Goal: Navigation & Orientation: Understand site structure

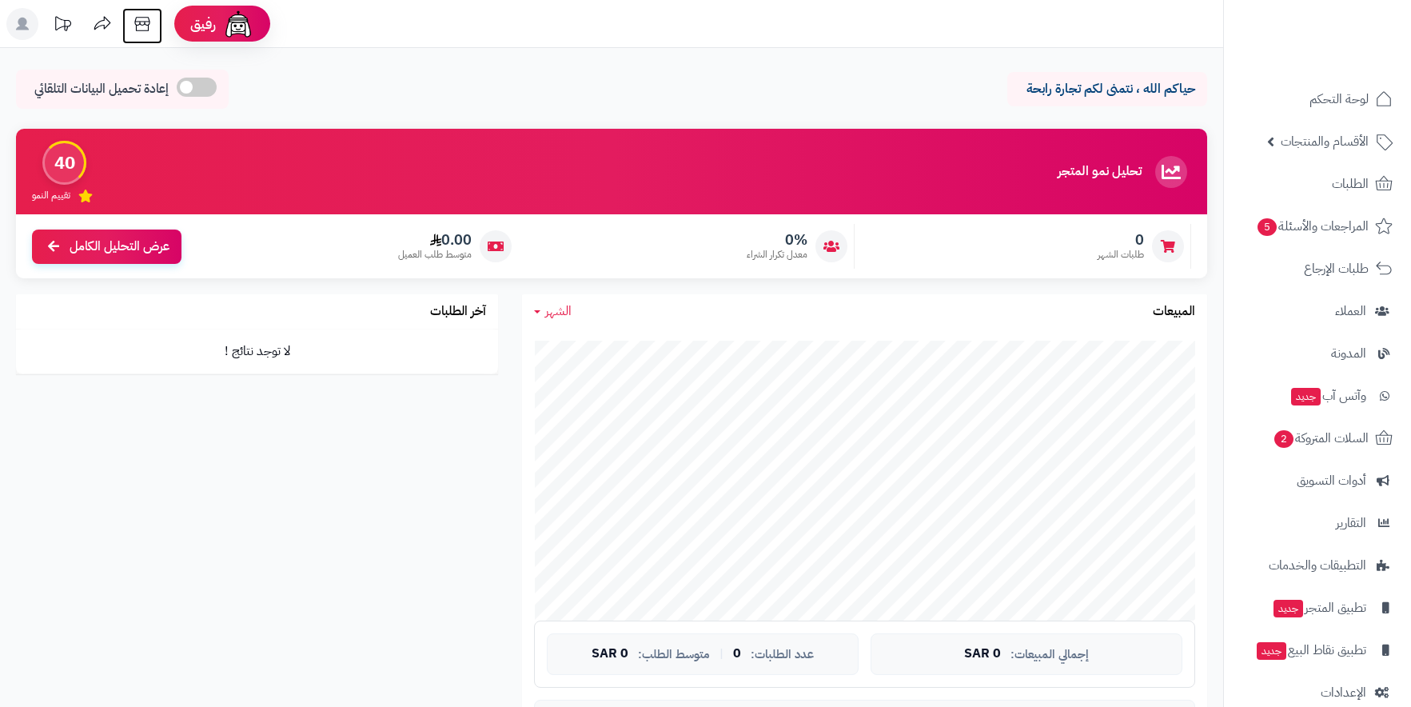
click at [137, 22] on icon at bounding box center [141, 24] width 15 height 14
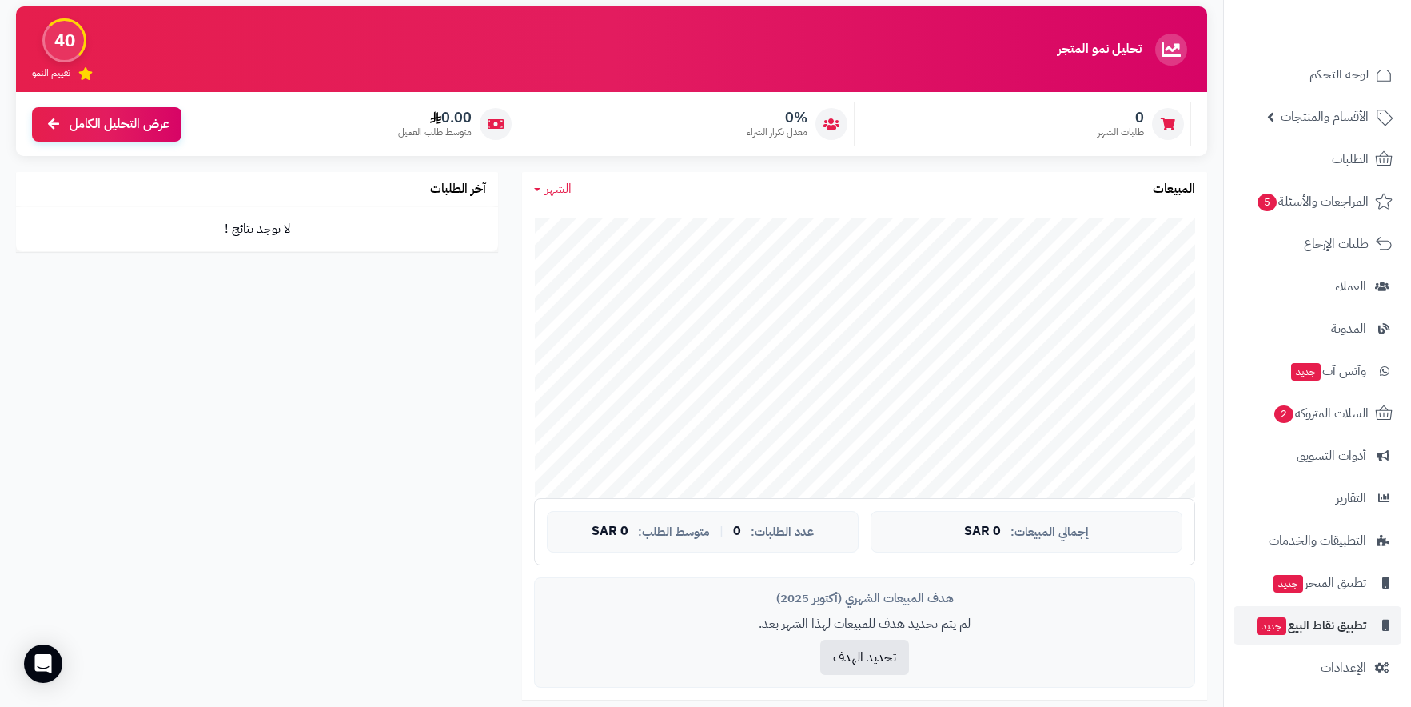
scroll to position [160, 0]
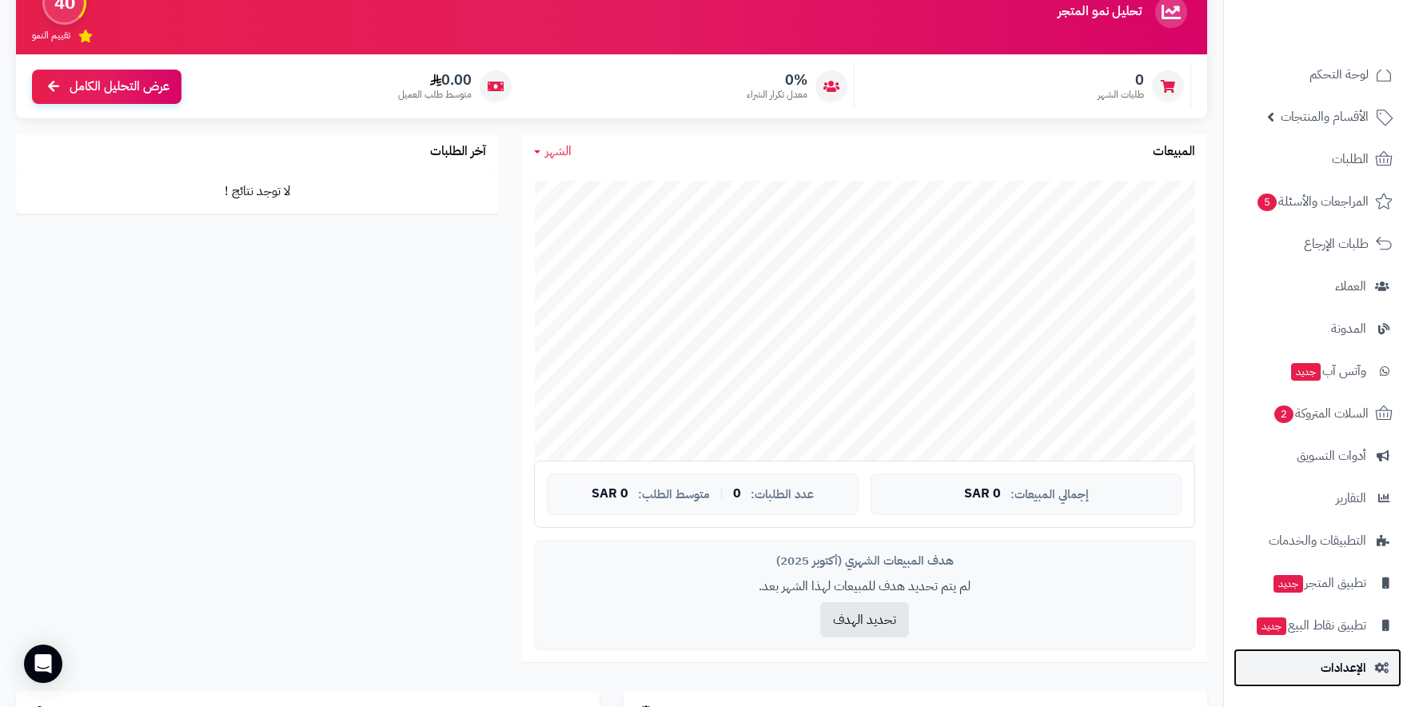
click at [1349, 673] on span "الإعدادات" at bounding box center [1344, 668] width 46 height 22
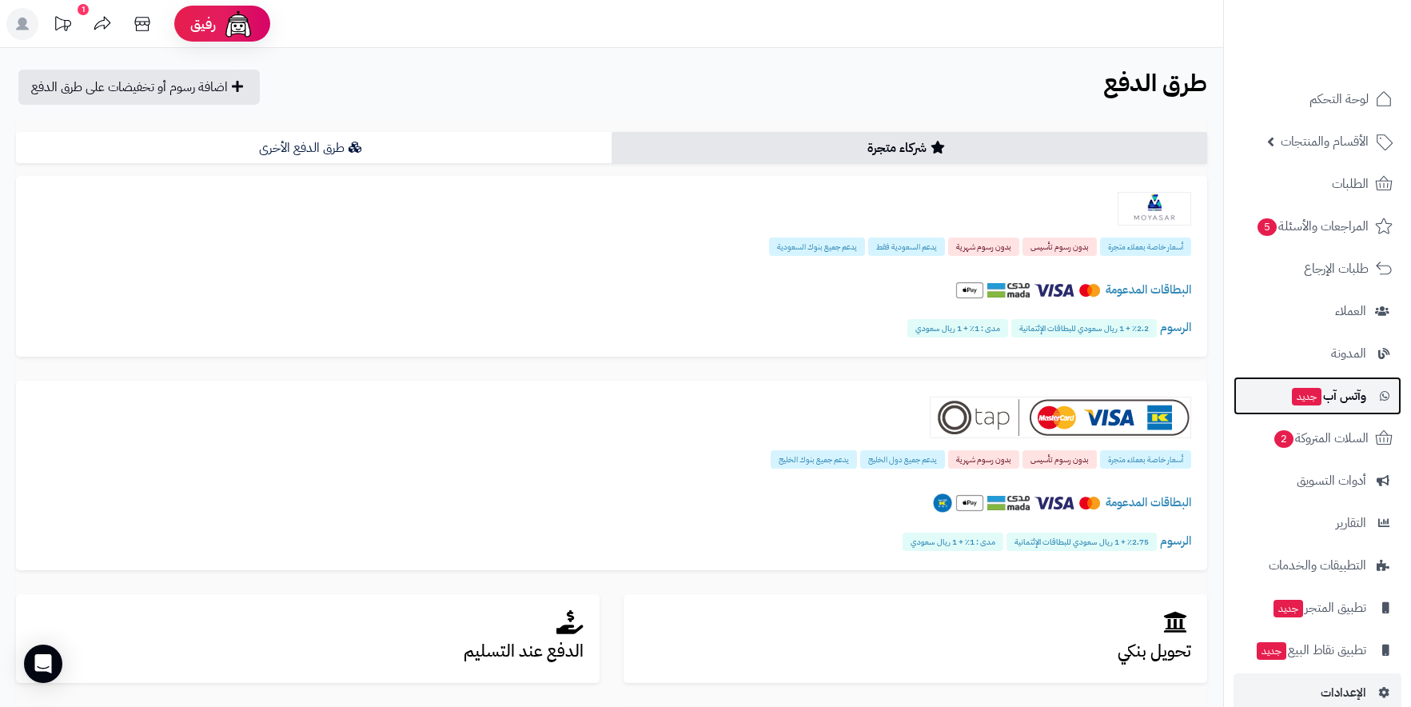
click at [1347, 402] on span "وآتس آب جديد" at bounding box center [1329, 396] width 76 height 22
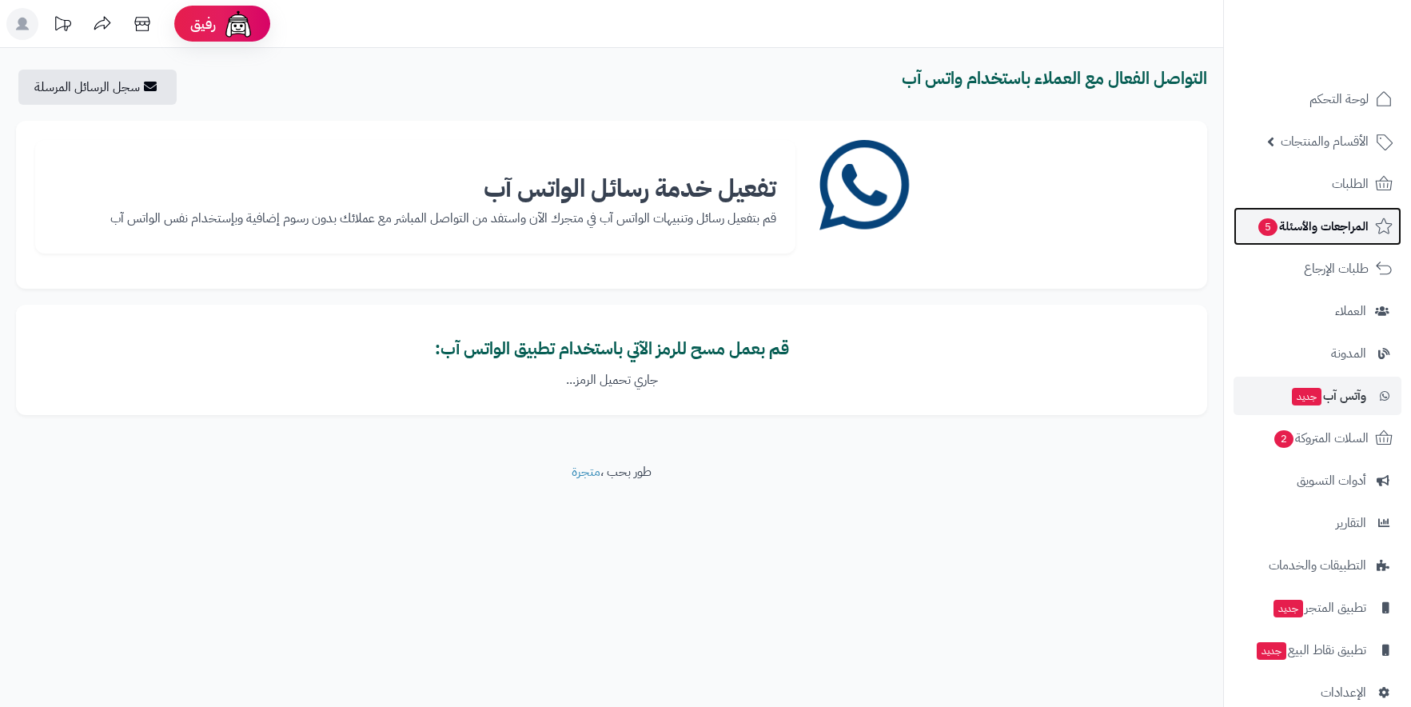
click at [1351, 211] on link "المراجعات والأسئلة 5" at bounding box center [1318, 226] width 168 height 38
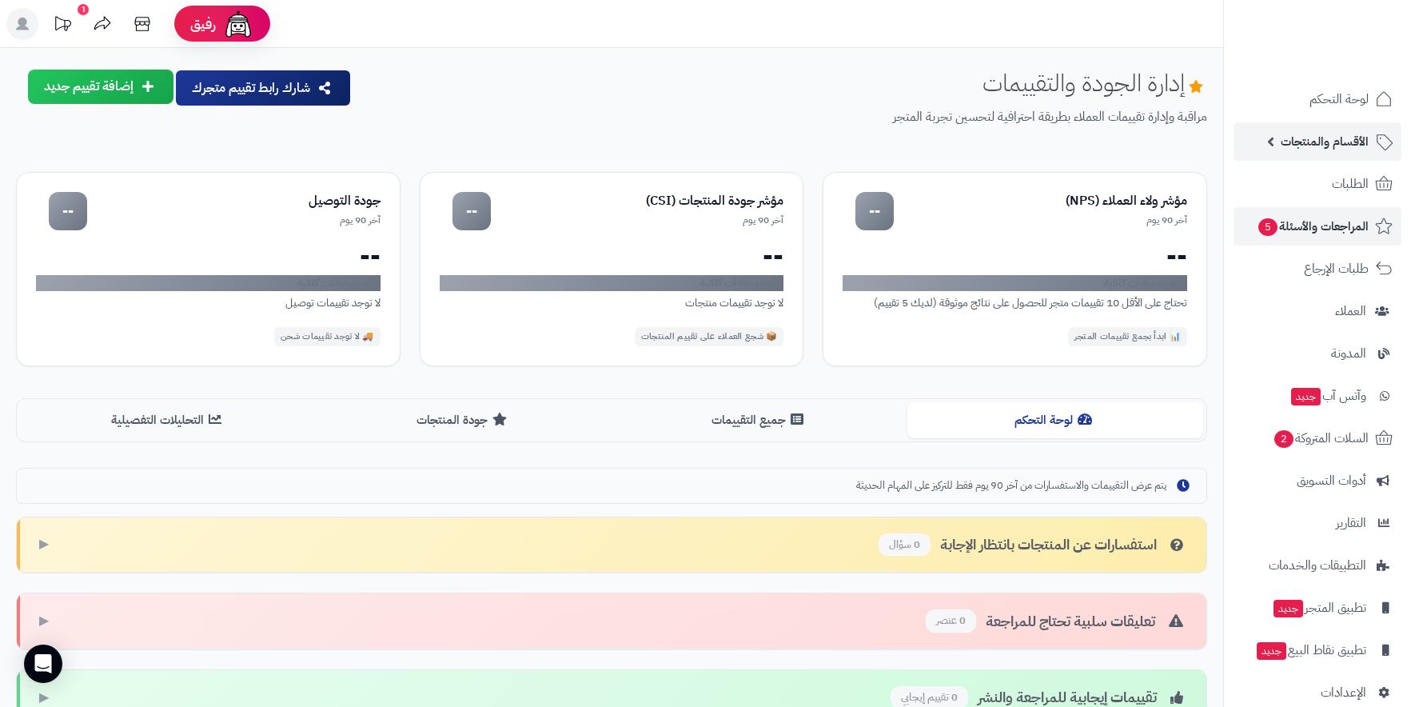
click at [1349, 128] on link "الأقسام والمنتجات" at bounding box center [1318, 141] width 168 height 38
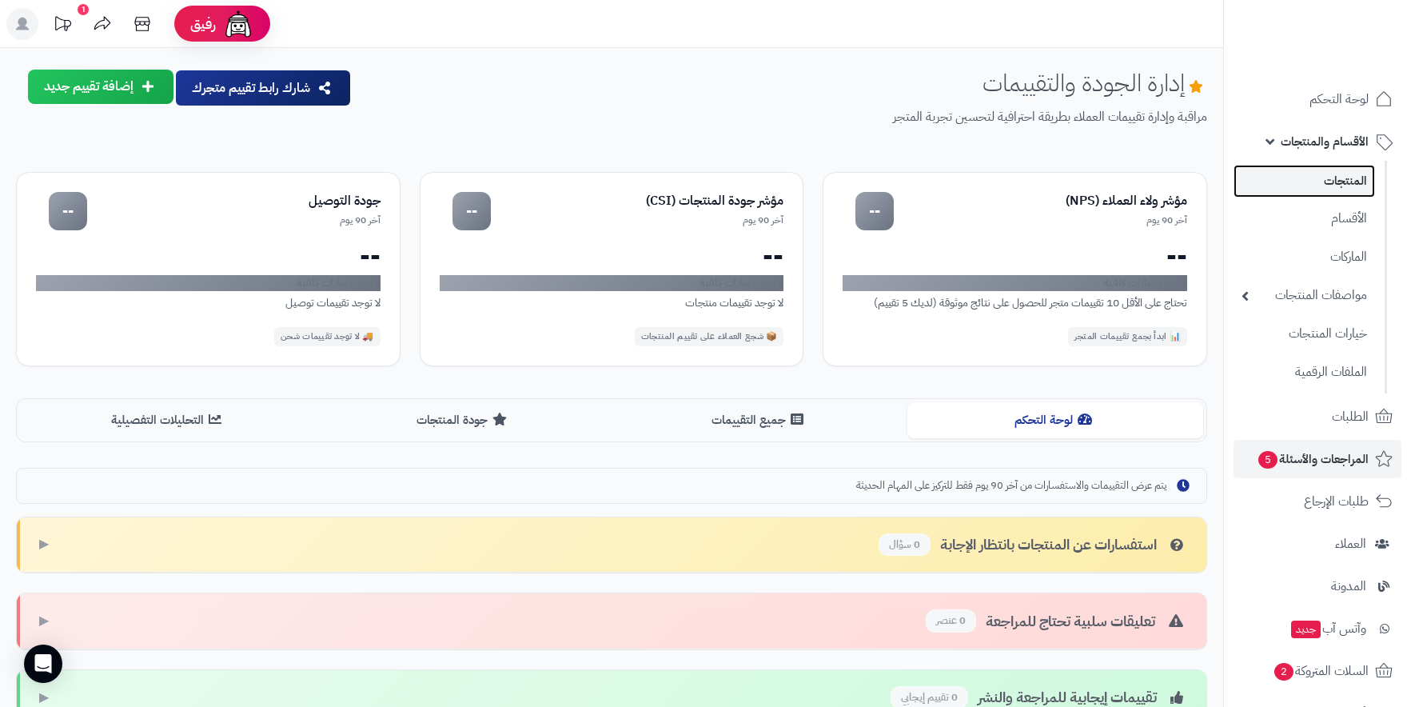
click at [1354, 189] on link "المنتجات" at bounding box center [1305, 181] width 142 height 33
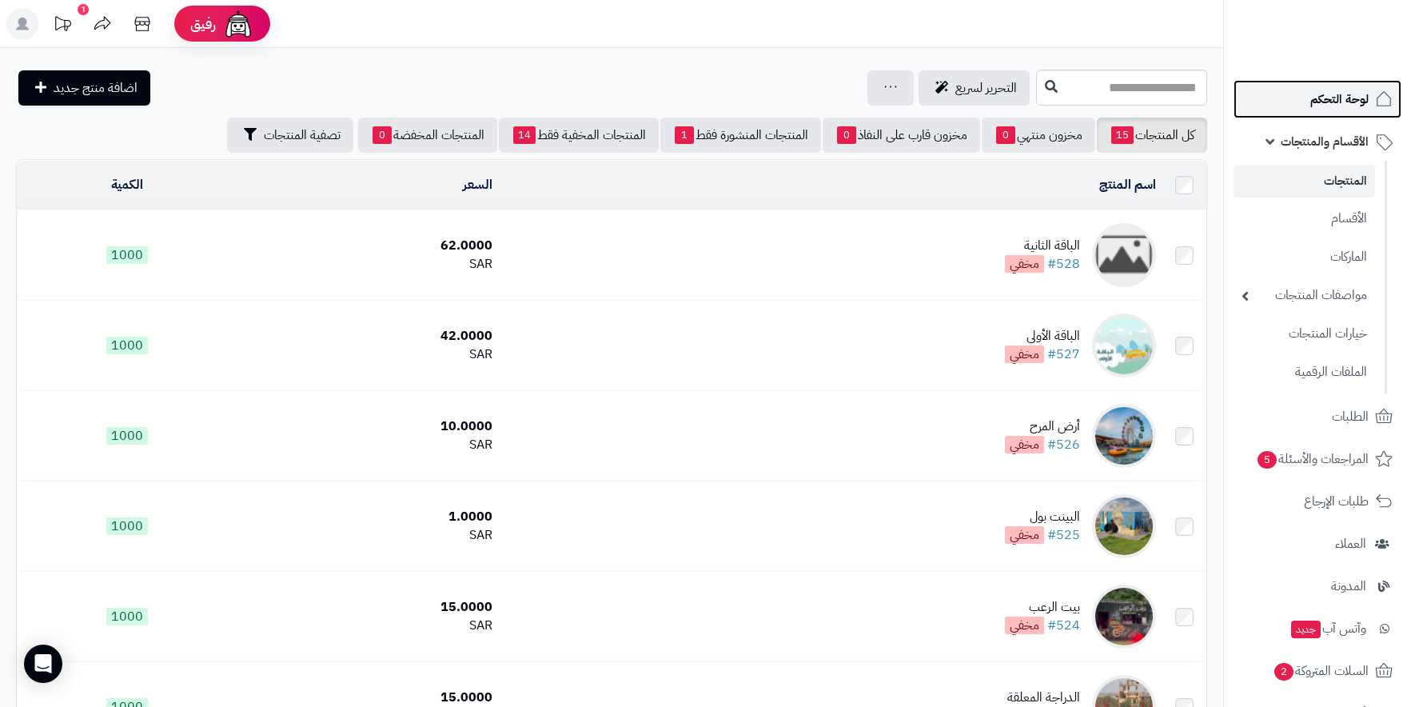
click at [1349, 109] on span "لوحة التحكم" at bounding box center [1340, 99] width 58 height 22
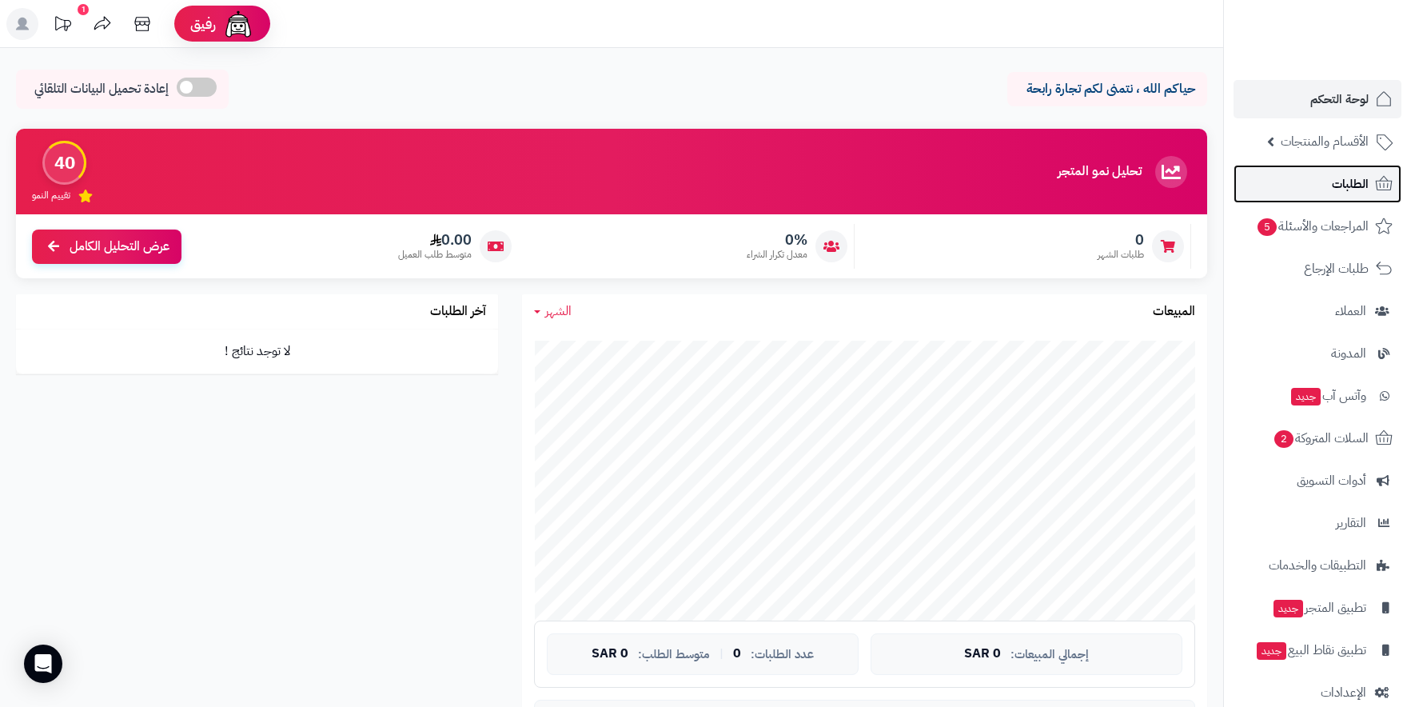
click at [1364, 190] on span "الطلبات" at bounding box center [1350, 184] width 37 height 22
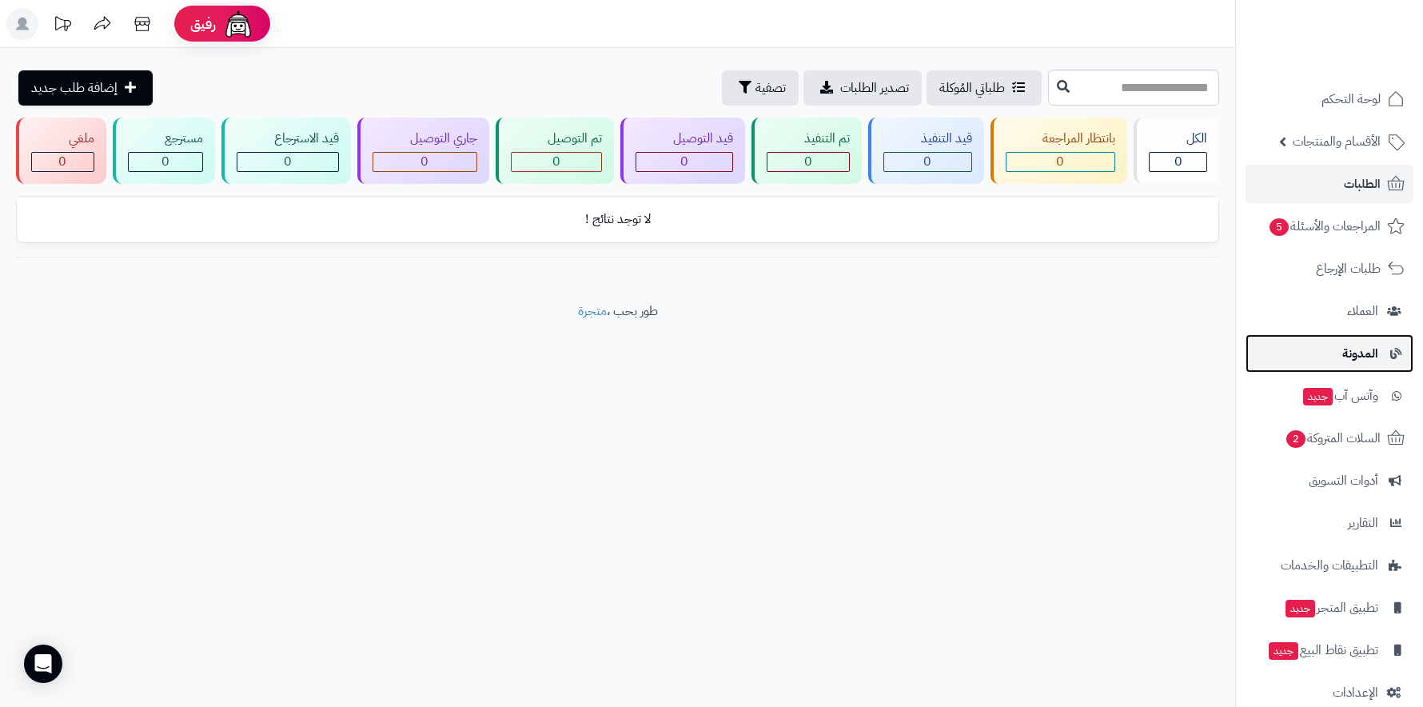
click at [1373, 359] on span "المدونة" at bounding box center [1361, 353] width 36 height 22
